Goal: Task Accomplishment & Management: Use online tool/utility

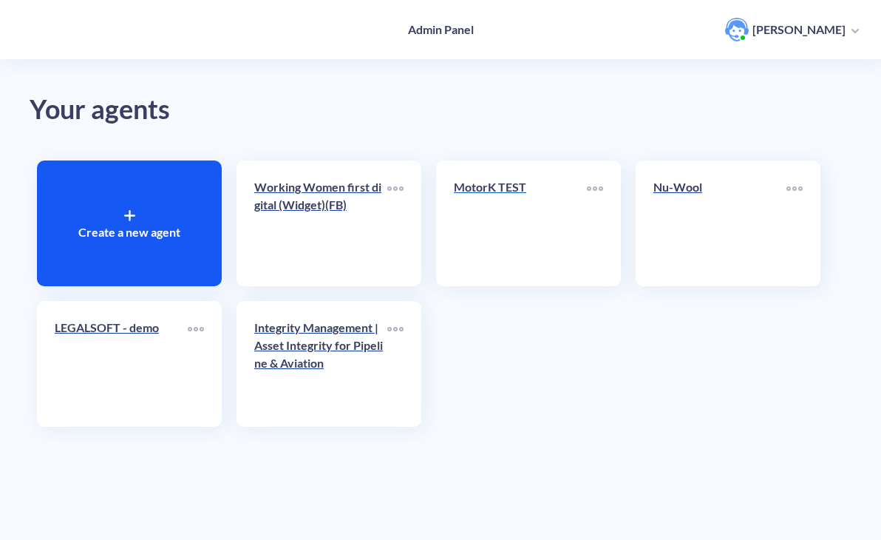
click at [479, 232] on link "MotorK TEST" at bounding box center [520, 223] width 133 height 90
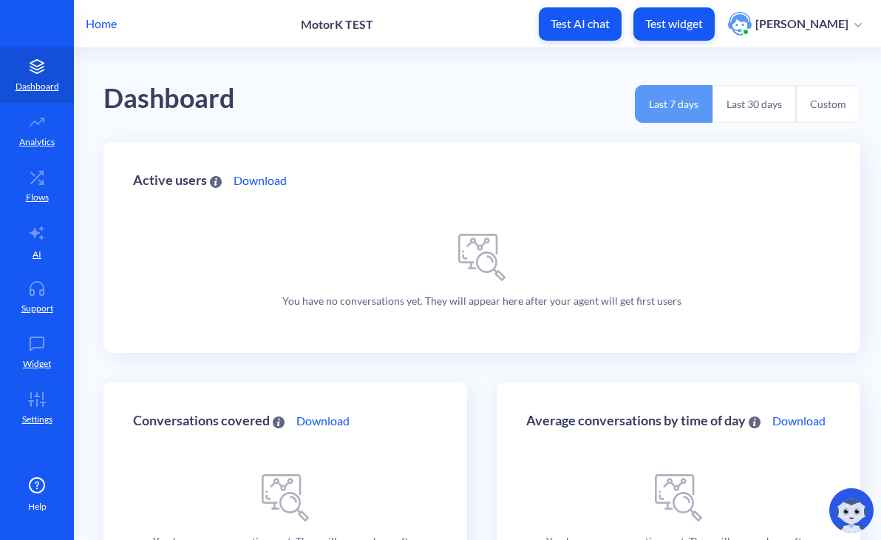
scroll to position [98, 0]
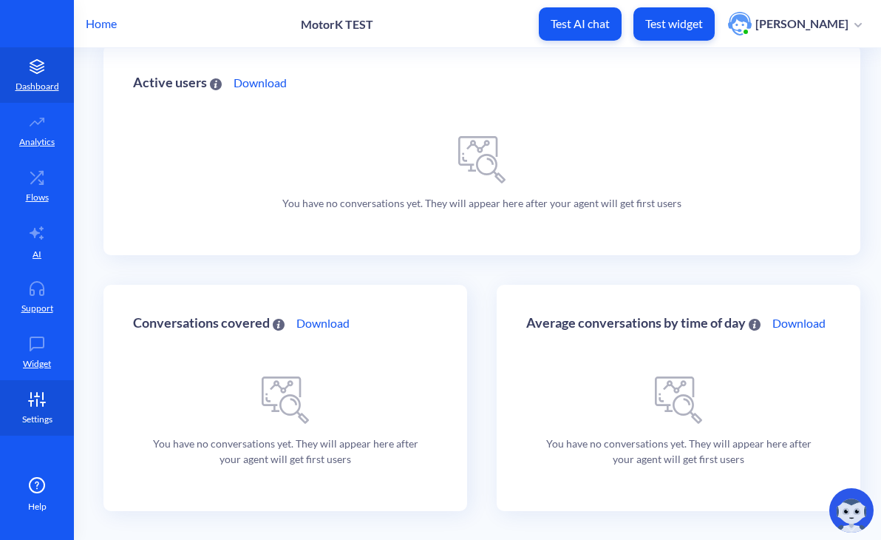
click at [30, 414] on p "Settings" at bounding box center [37, 419] width 30 height 13
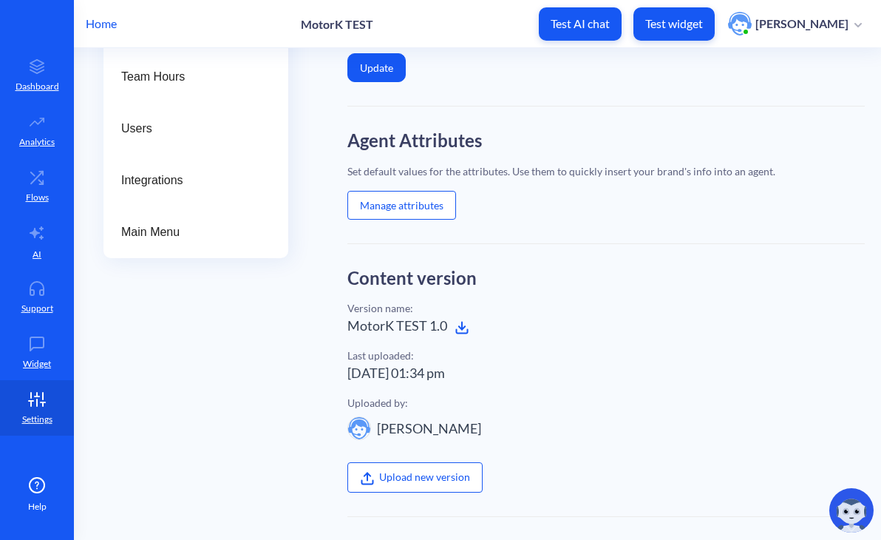
scroll to position [150, 0]
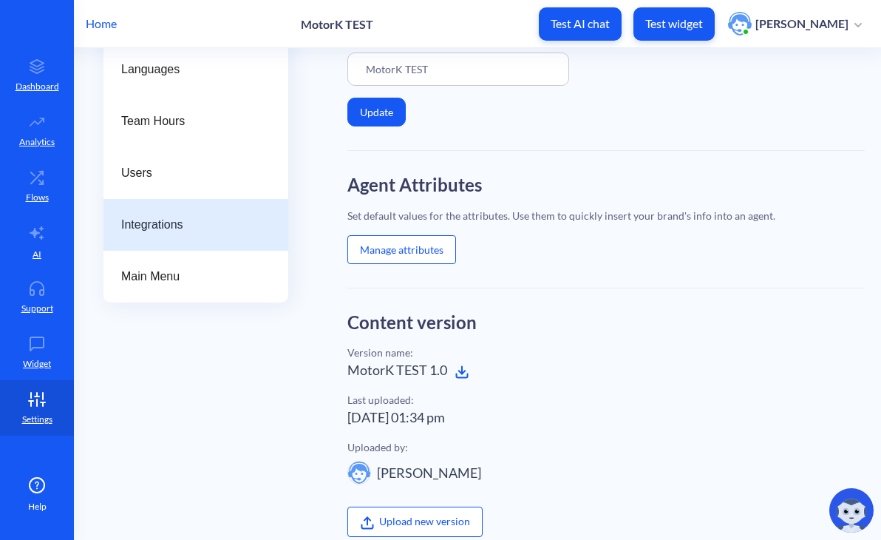
click at [169, 226] on span "Integrations" at bounding box center [190, 225] width 138 height 18
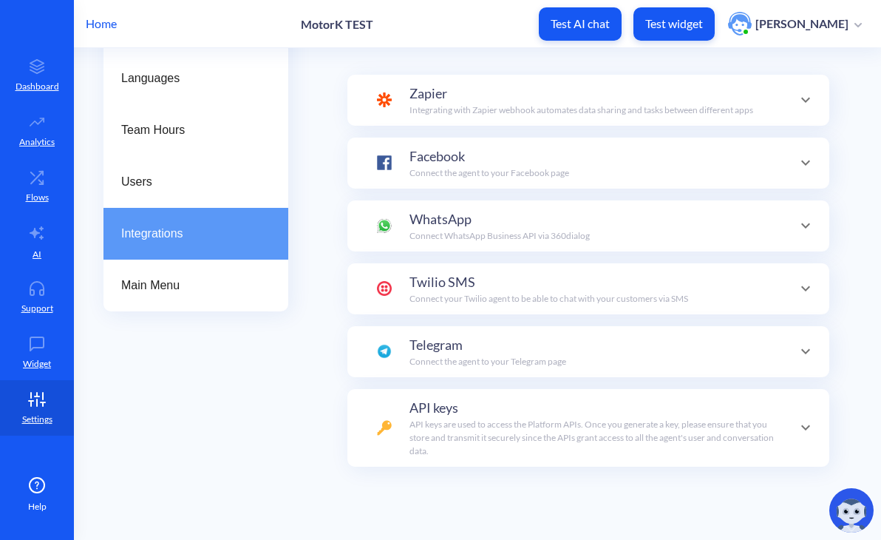
scroll to position [144, 0]
checkbox input "true"
type input "https://hooks.zapier.com/hooks/catch/20148683/2hvcgc6/"
click at [553, 110] on p "Integrating with Zapier webhook automates data sharing and tasks between differ…" at bounding box center [582, 110] width 344 height 13
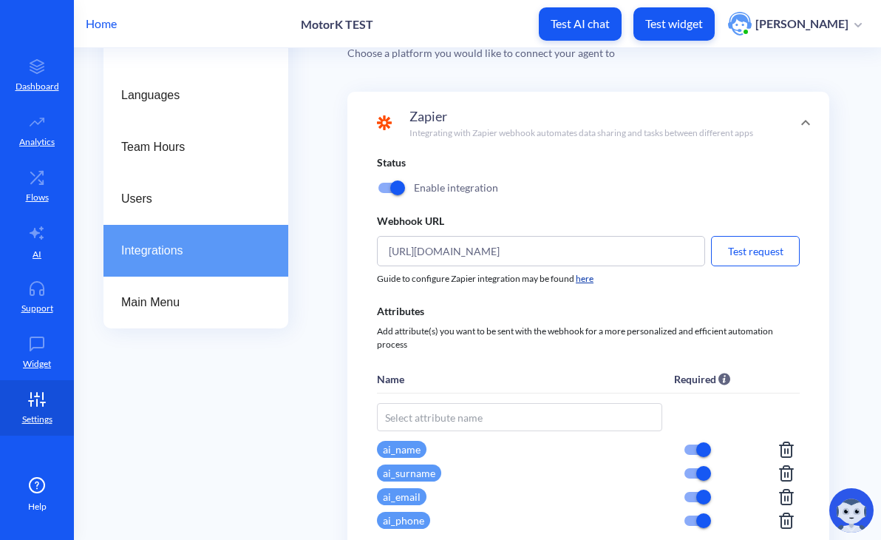
scroll to position [123, 0]
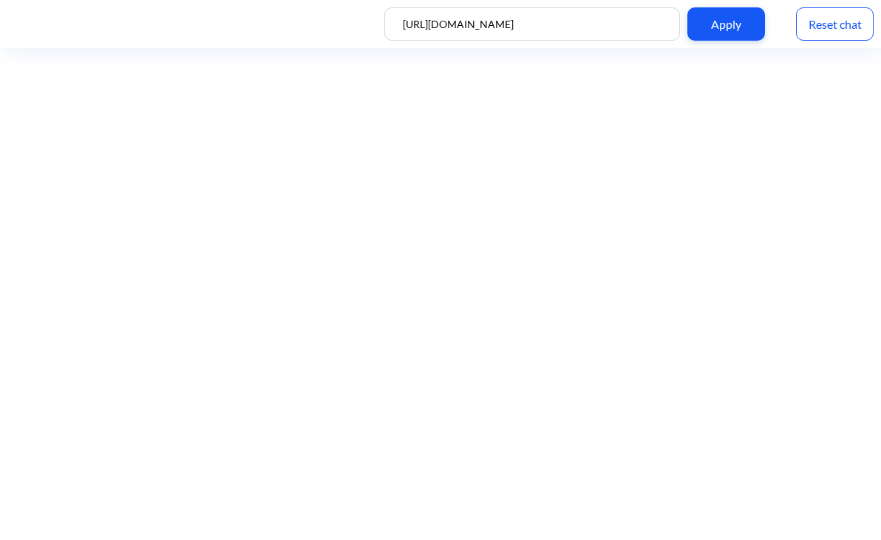
scroll to position [2, 0]
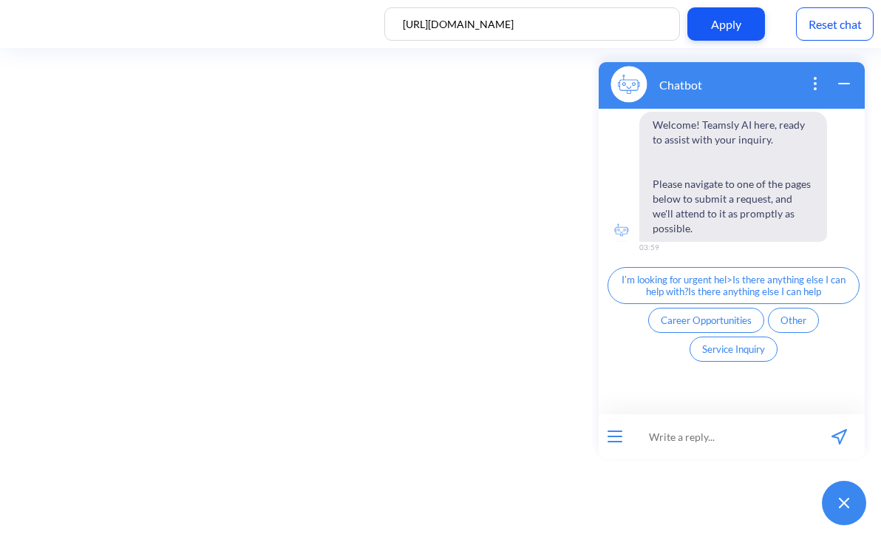
click at [827, 30] on div "Reset chat" at bounding box center [835, 23] width 78 height 33
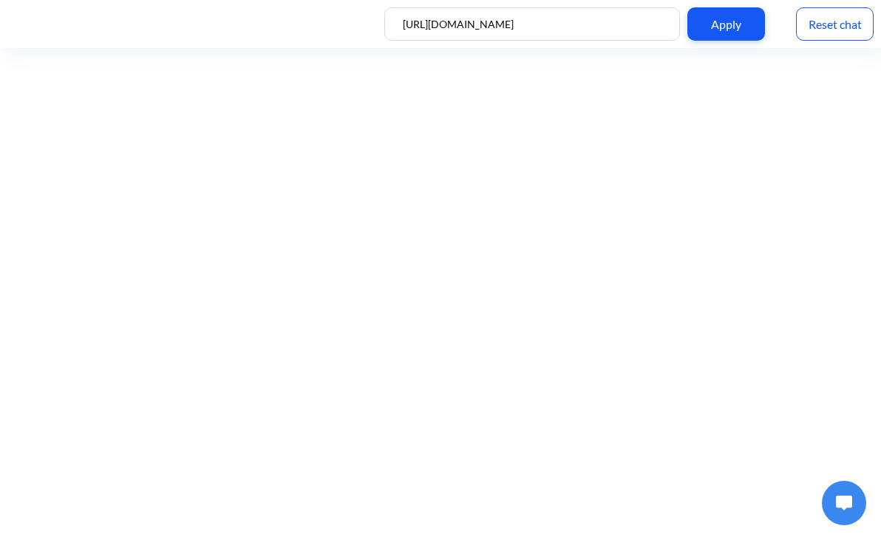
click at [843, 498] on img at bounding box center [844, 502] width 16 height 15
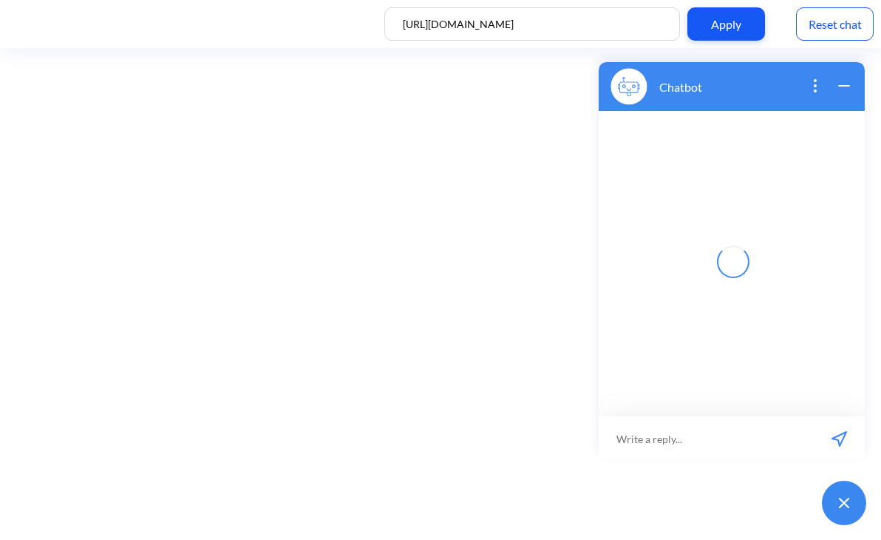
scroll to position [2, 0]
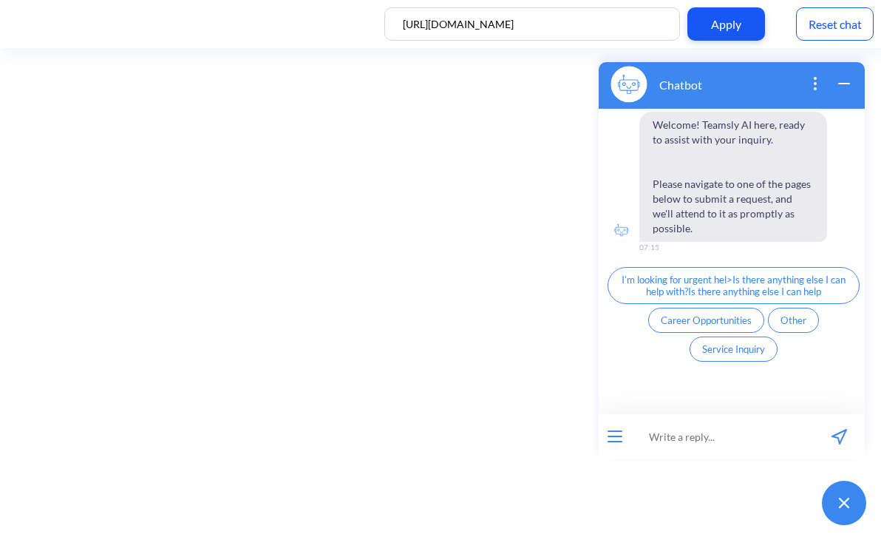
click at [837, 30] on div "Reset chat" at bounding box center [835, 23] width 78 height 33
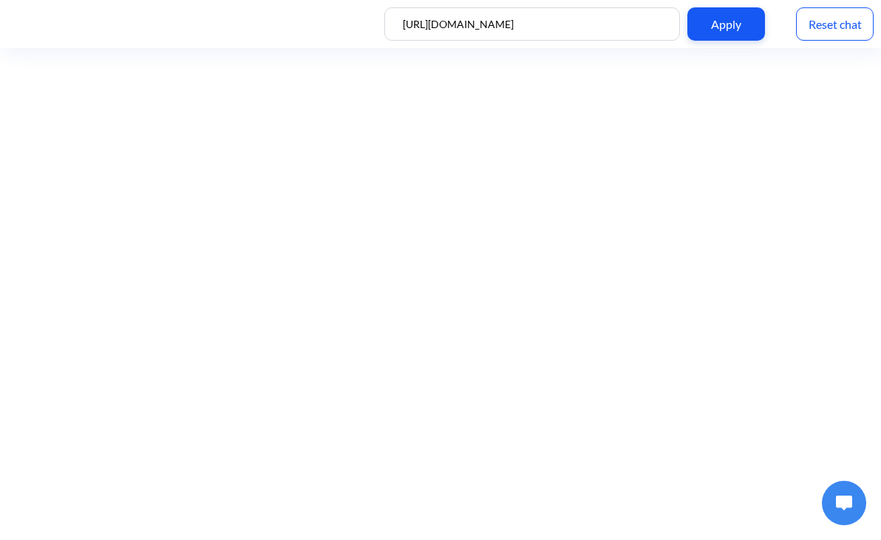
click at [835, 505] on button at bounding box center [844, 503] width 44 height 44
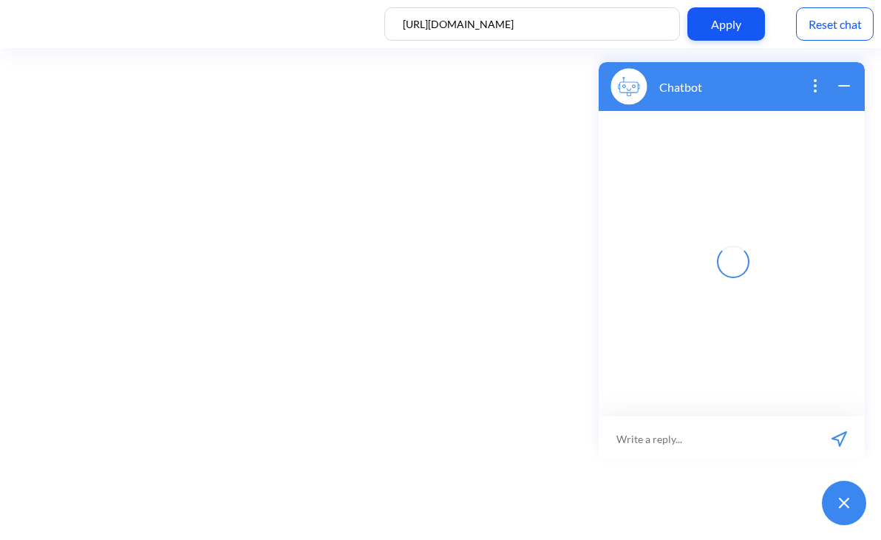
scroll to position [2, 0]
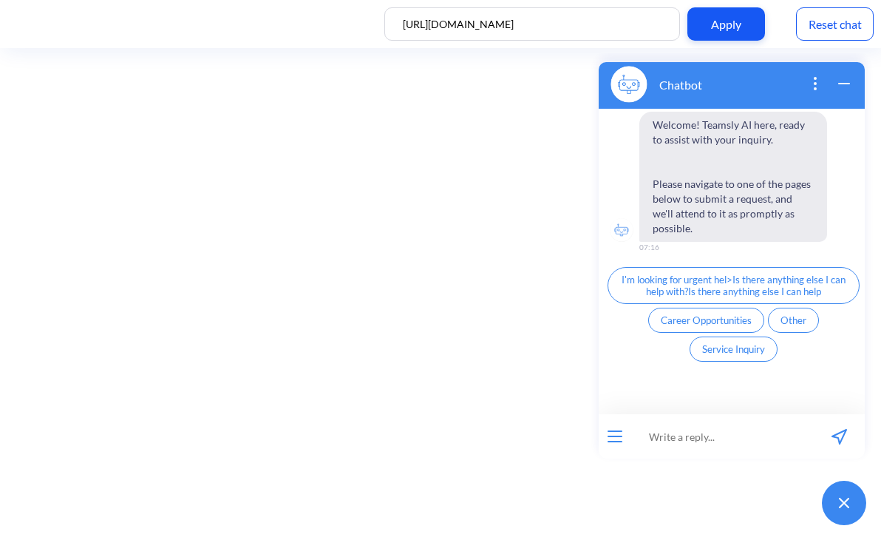
click at [845, 16] on div "Reset chat" at bounding box center [835, 23] width 78 height 33
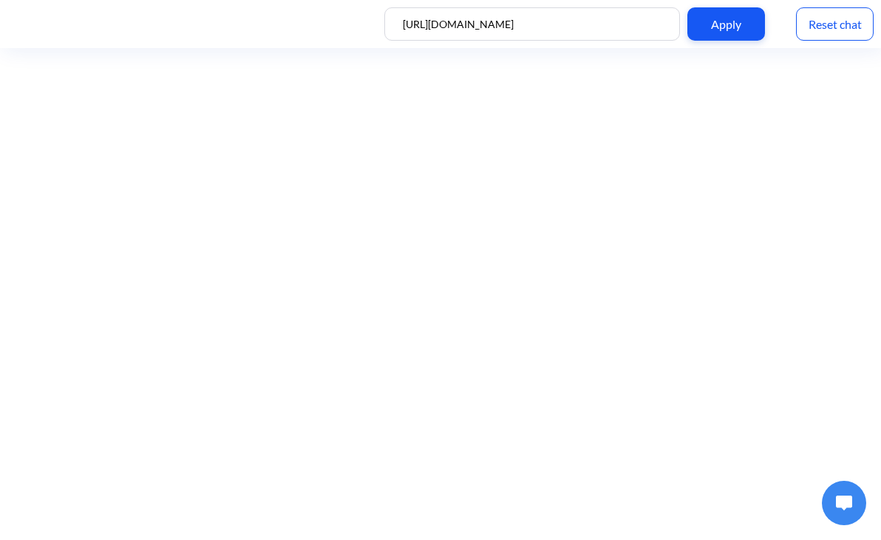
click at [849, 512] on button at bounding box center [844, 503] width 44 height 44
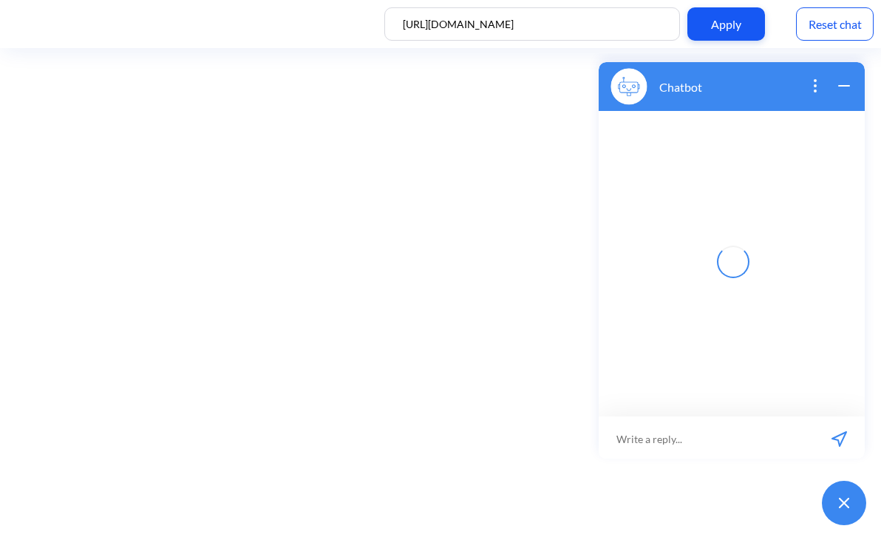
scroll to position [2, 0]
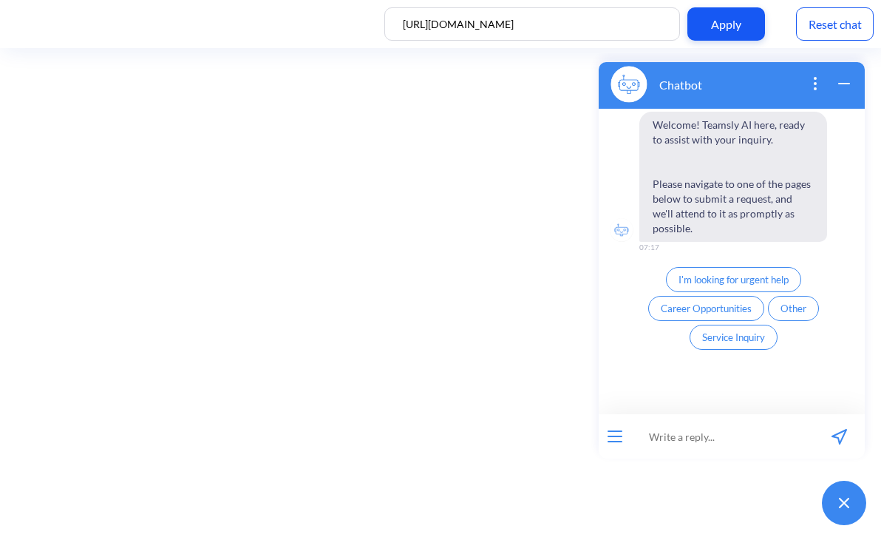
click at [770, 274] on span "I'm looking for urgent help" at bounding box center [734, 280] width 110 height 12
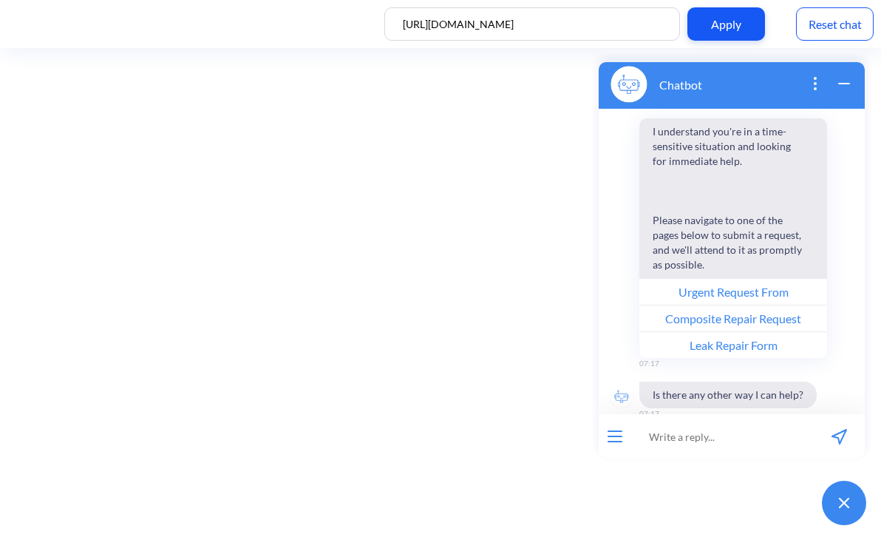
scroll to position [204, 0]
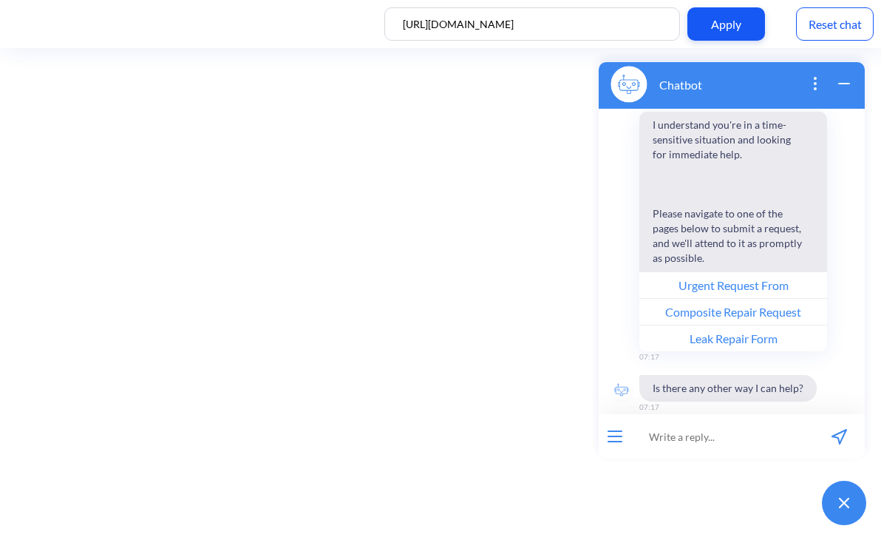
click at [728, 273] on button "Urgent Request From" at bounding box center [734, 284] width 188 height 27
click at [680, 301] on button "Composite Repair Request" at bounding box center [734, 311] width 188 height 27
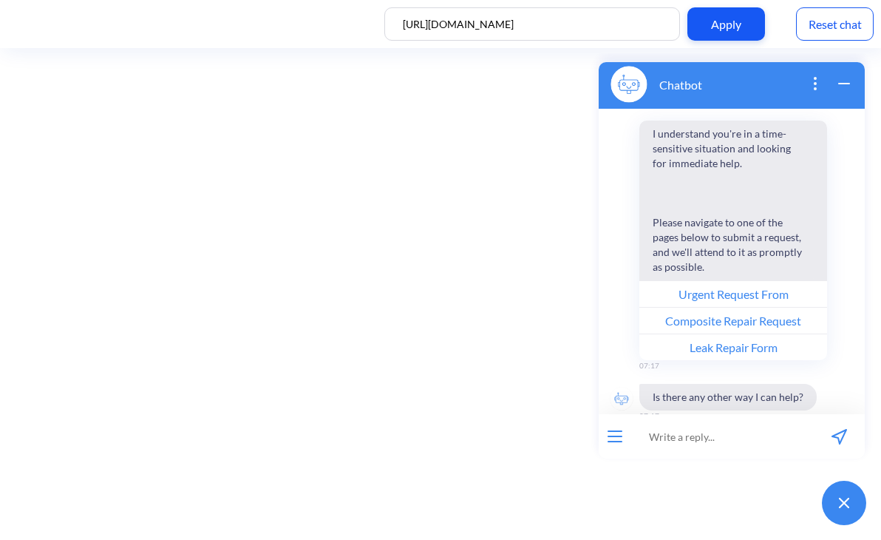
scroll to position [198, 0]
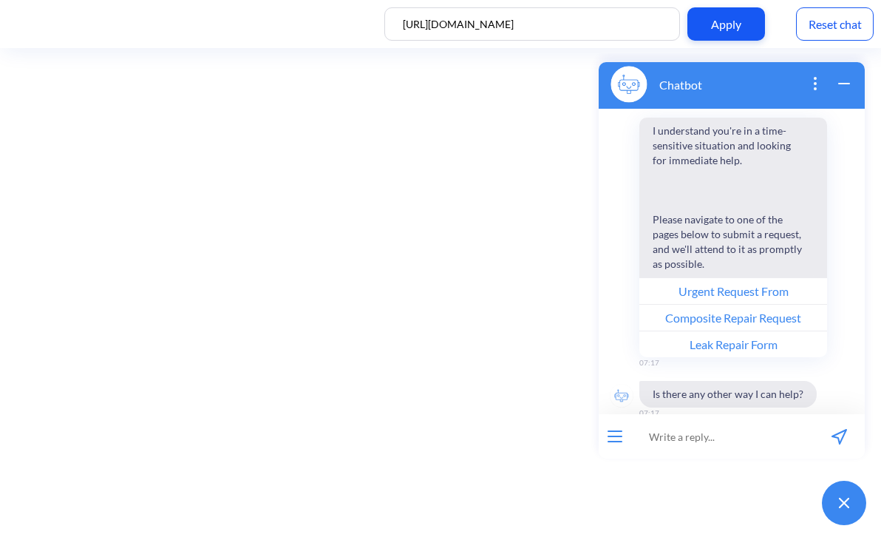
click at [748, 223] on span "I understand you're in a time-sensitive situation and looking for immediate hel…" at bounding box center [728, 198] width 177 height 160
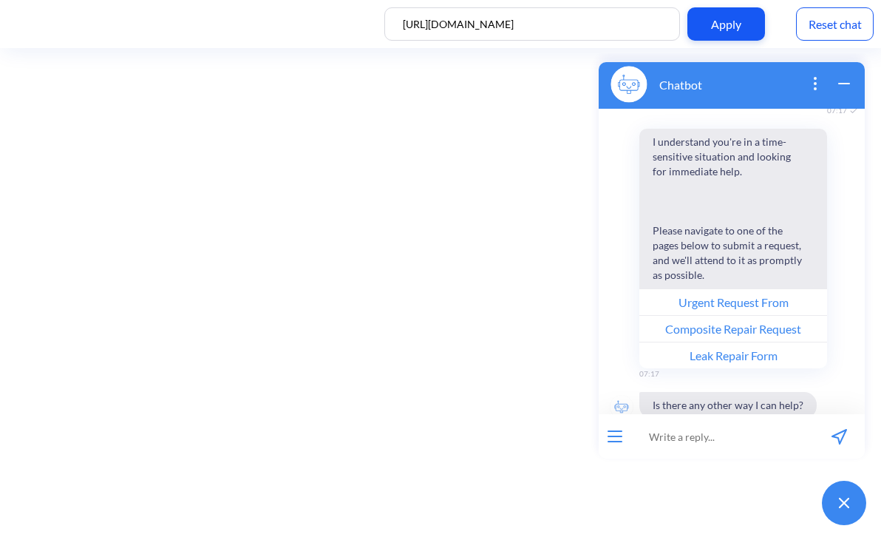
scroll to position [204, 0]
